Goal: Transaction & Acquisition: Download file/media

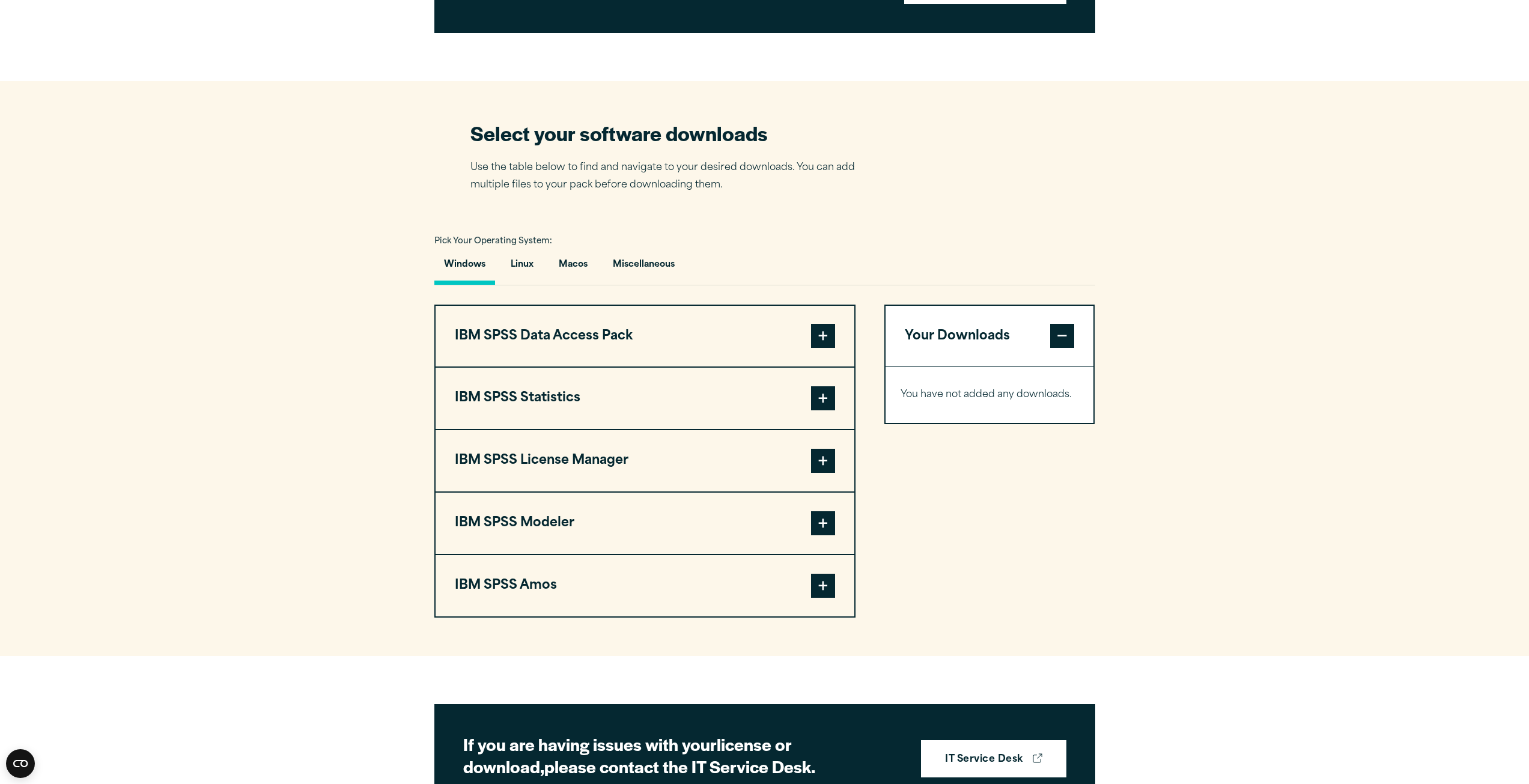
scroll to position [720, 0]
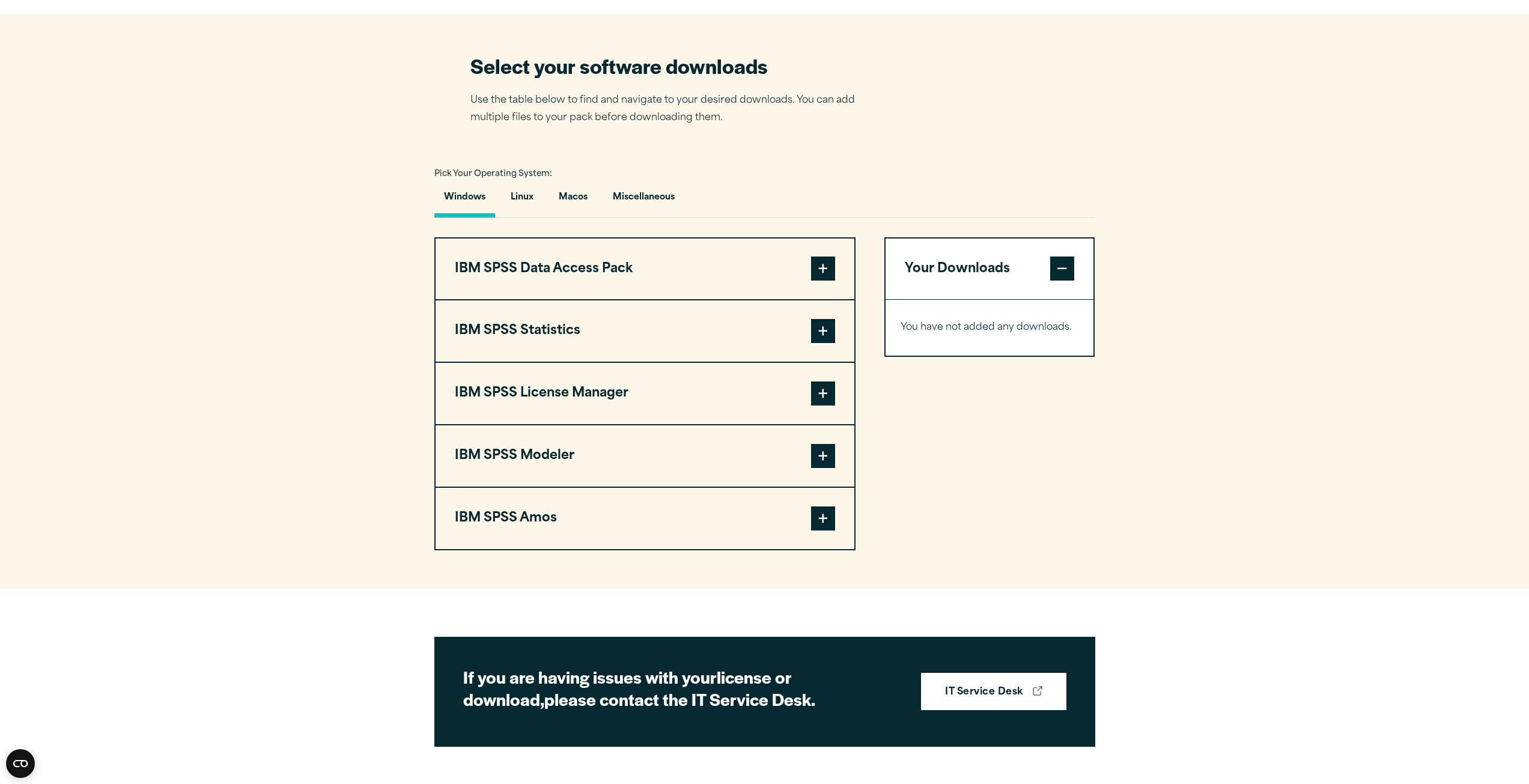
click at [815, 343] on span at bounding box center [823, 331] width 24 height 24
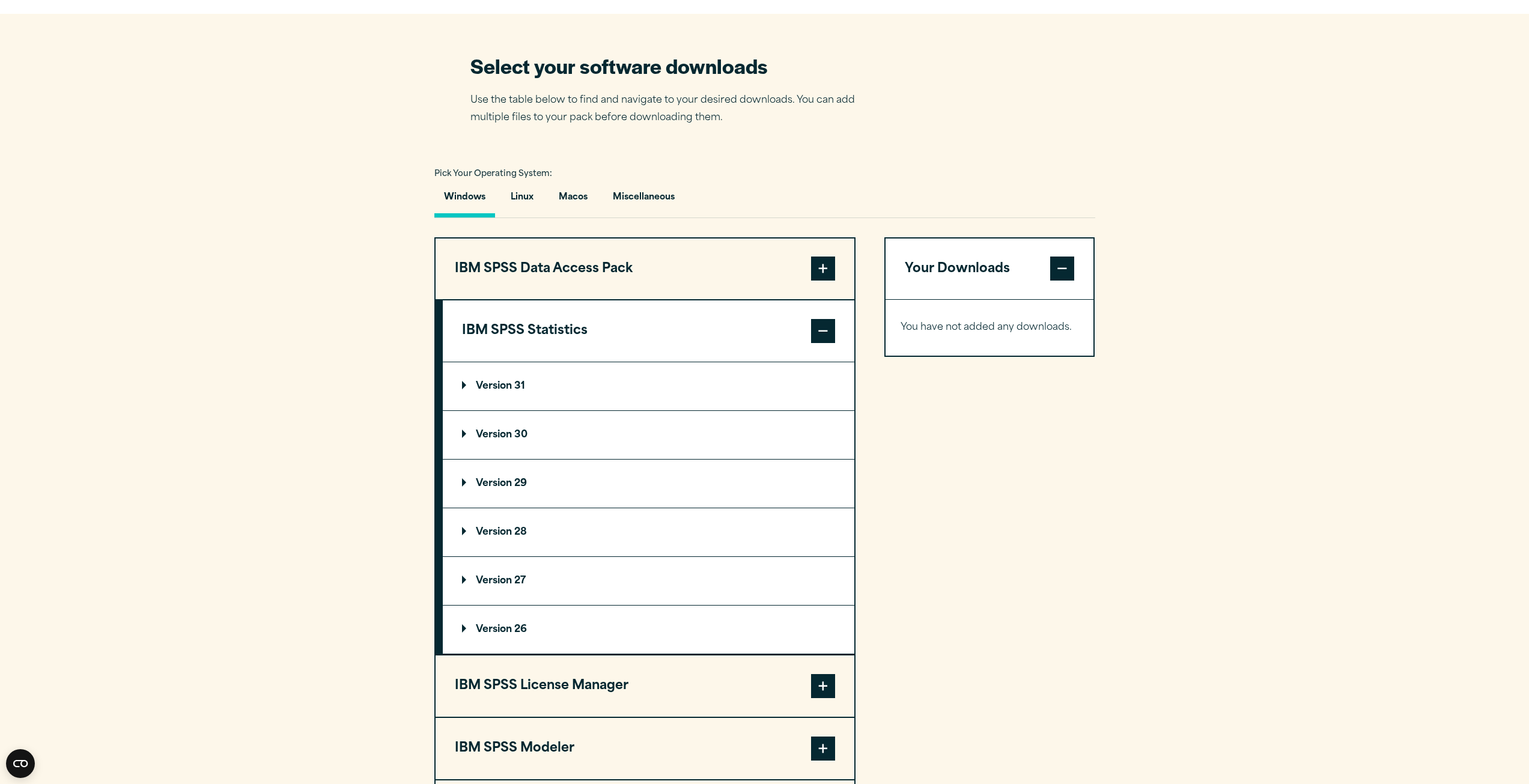
click at [759, 459] on summary "Version 30" at bounding box center [649, 434] width 412 height 48
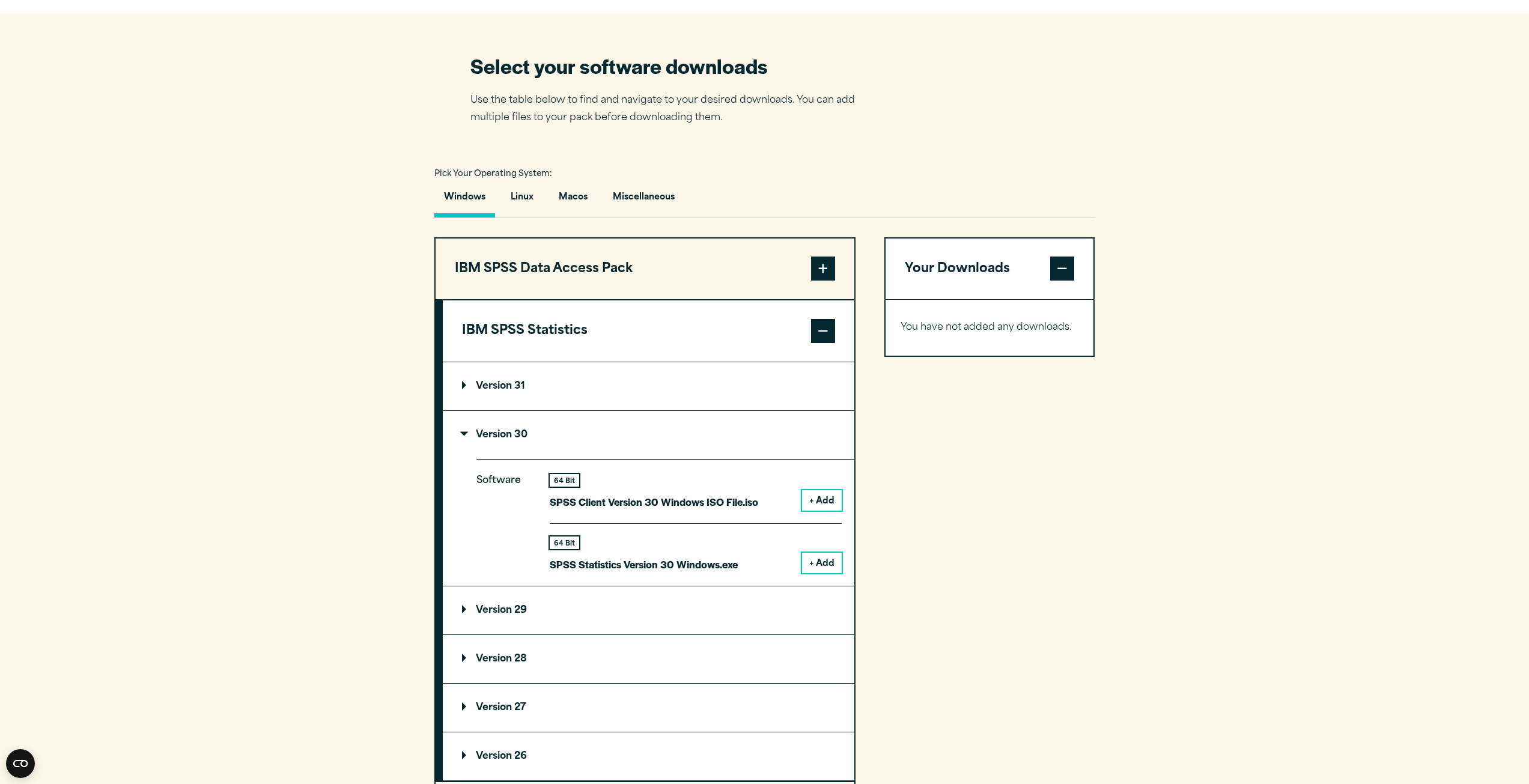
click at [820, 573] on button "+ Add" at bounding box center [822, 562] width 39 height 20
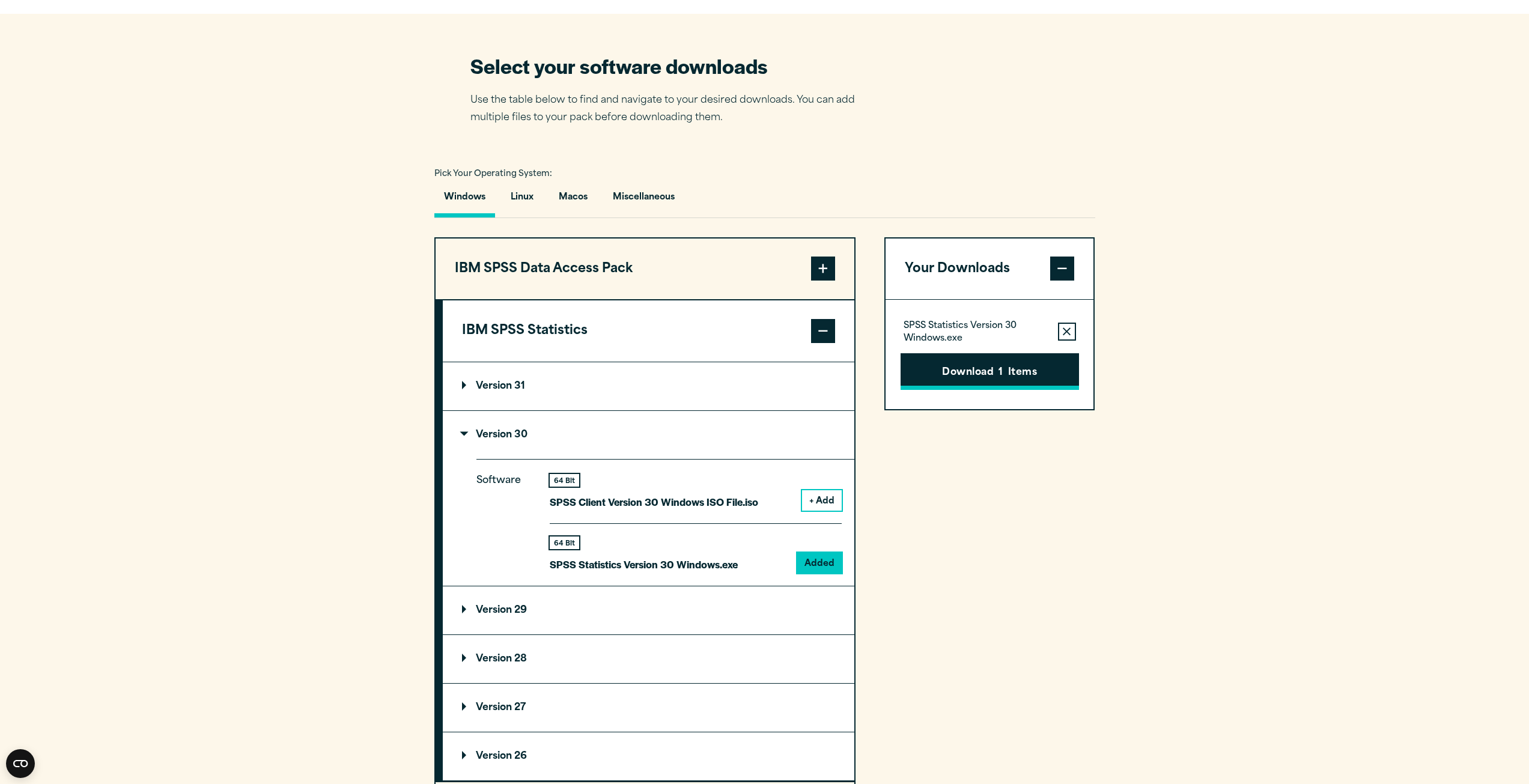
click at [922, 390] on button "Download 1 Items" at bounding box center [990, 372] width 179 height 37
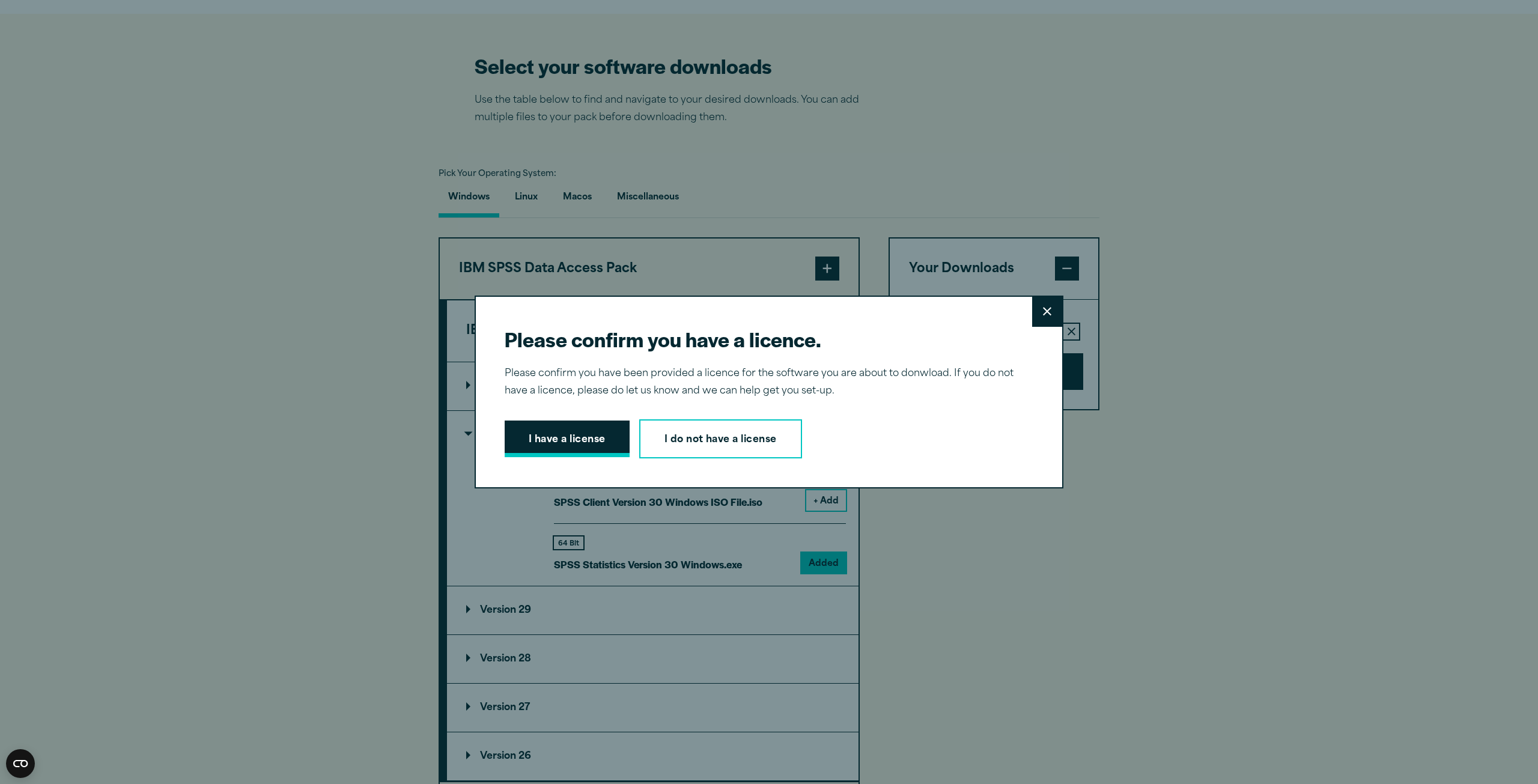
click at [595, 443] on button "I have a license" at bounding box center [567, 439] width 125 height 37
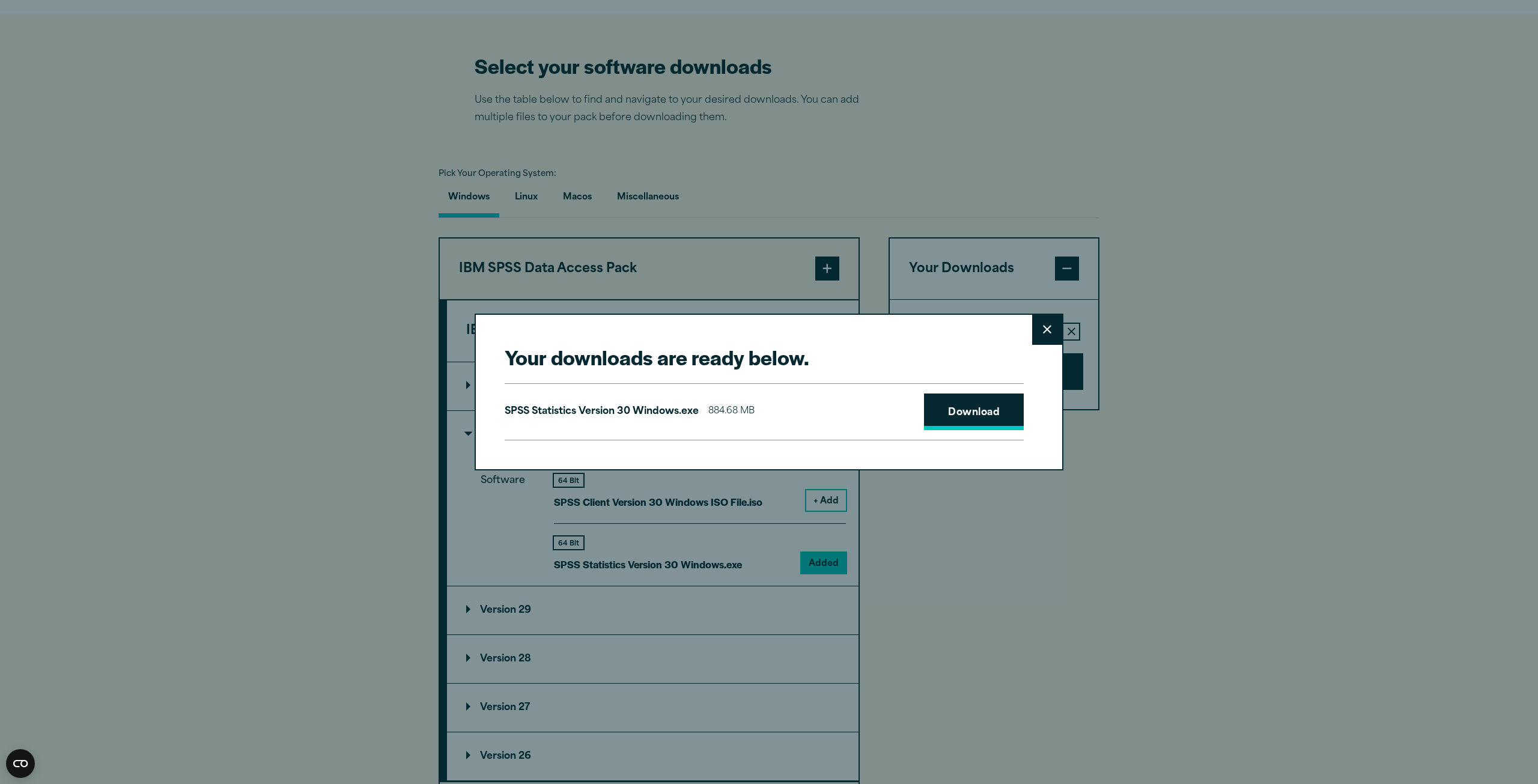
click at [945, 414] on link "Download" at bounding box center [974, 412] width 100 height 37
click at [951, 418] on link "Download" at bounding box center [974, 412] width 100 height 37
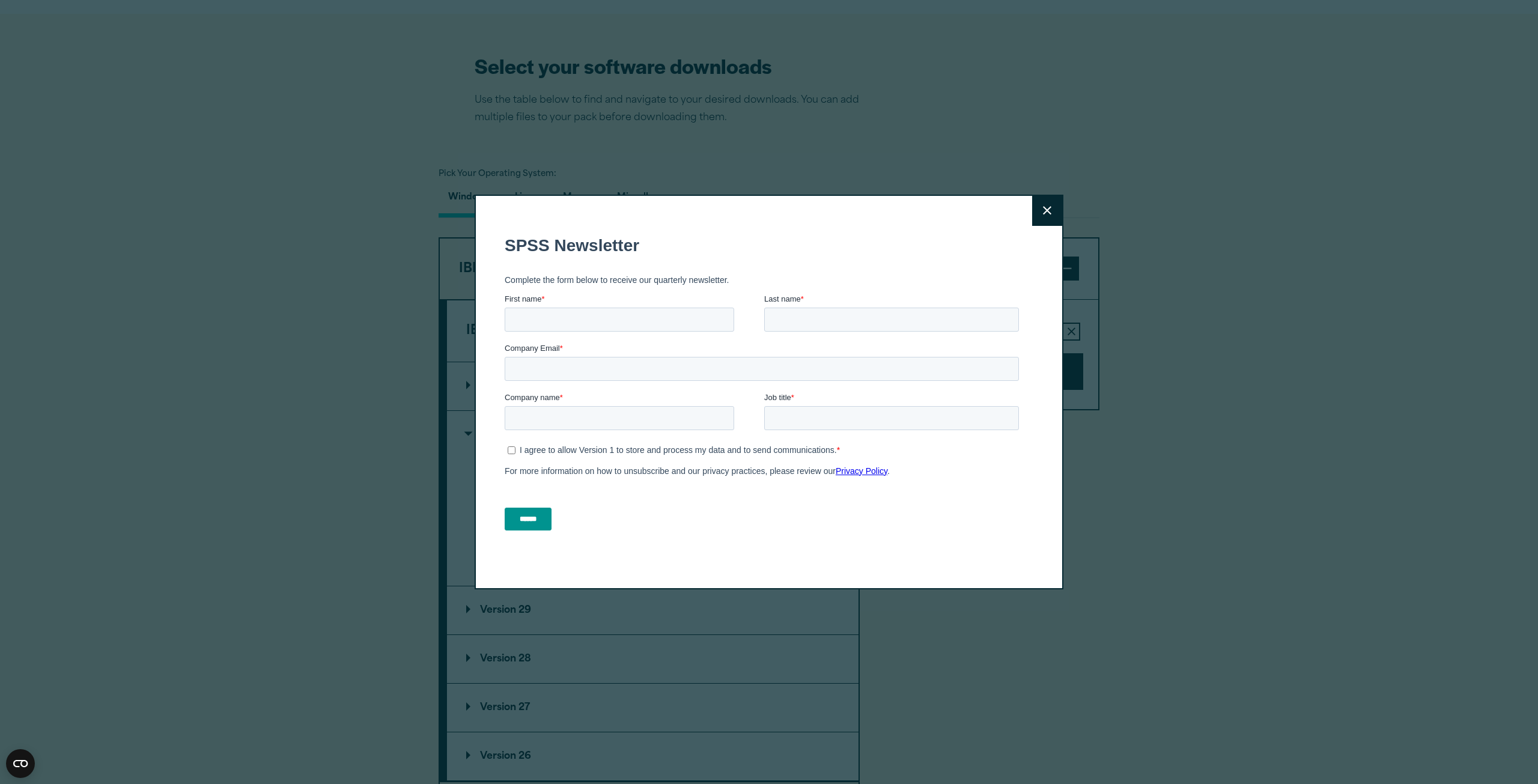
drag, startPoint x: 1052, startPoint y: 209, endPoint x: 1054, endPoint y: 203, distance: 6.3
click at [1052, 205] on button "Close" at bounding box center [1047, 211] width 30 height 30
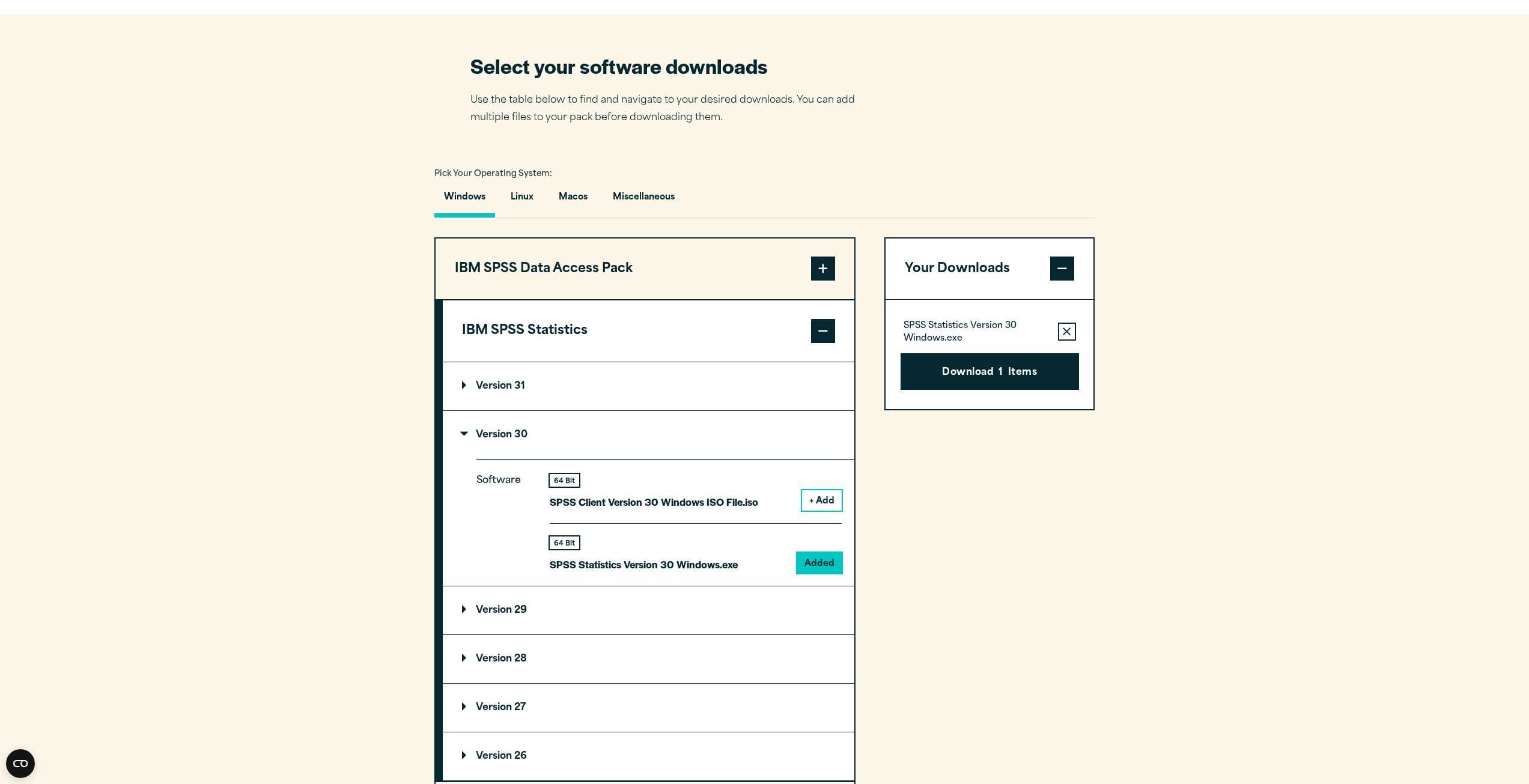
click at [1245, 92] on section "Select your software downloads Use the table below to find and navigate to your…" at bounding box center [764, 510] width 1529 height 994
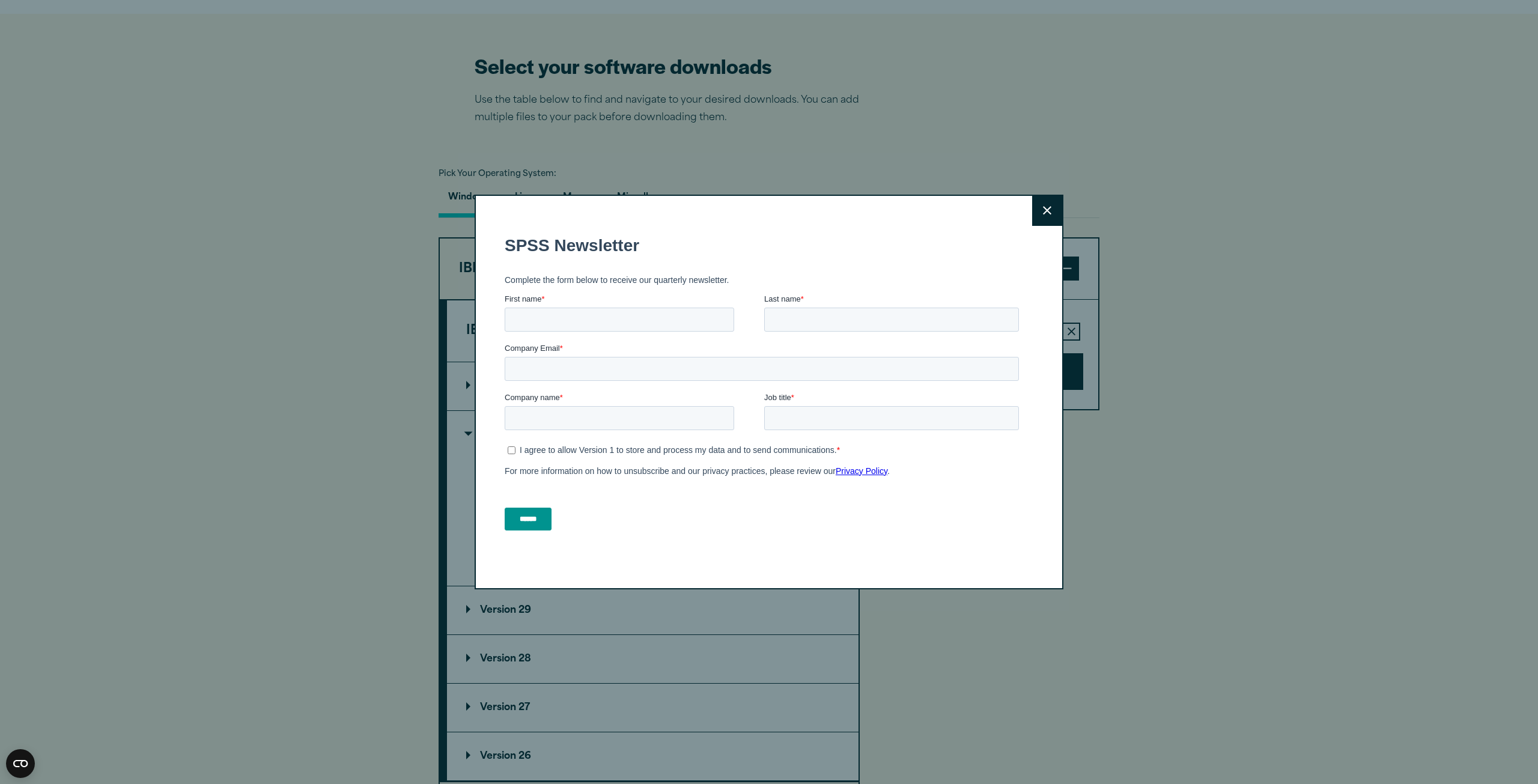
click at [1038, 214] on button "Close" at bounding box center [1047, 211] width 30 height 30
